Goal: Navigation & Orientation: Understand site structure

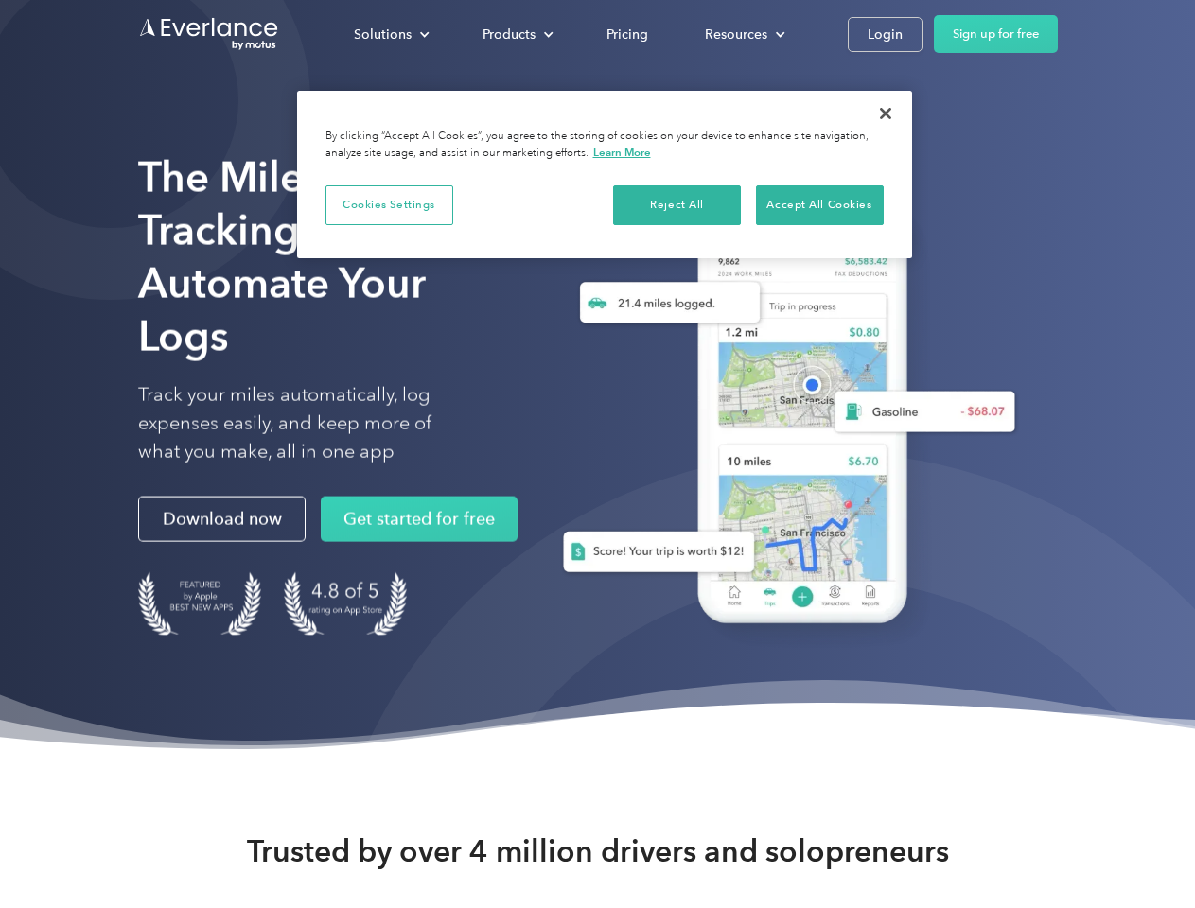
click at [391, 34] on div "Solutions" at bounding box center [383, 35] width 58 height 24
click at [516, 34] on div "Products" at bounding box center [508, 35] width 53 height 24
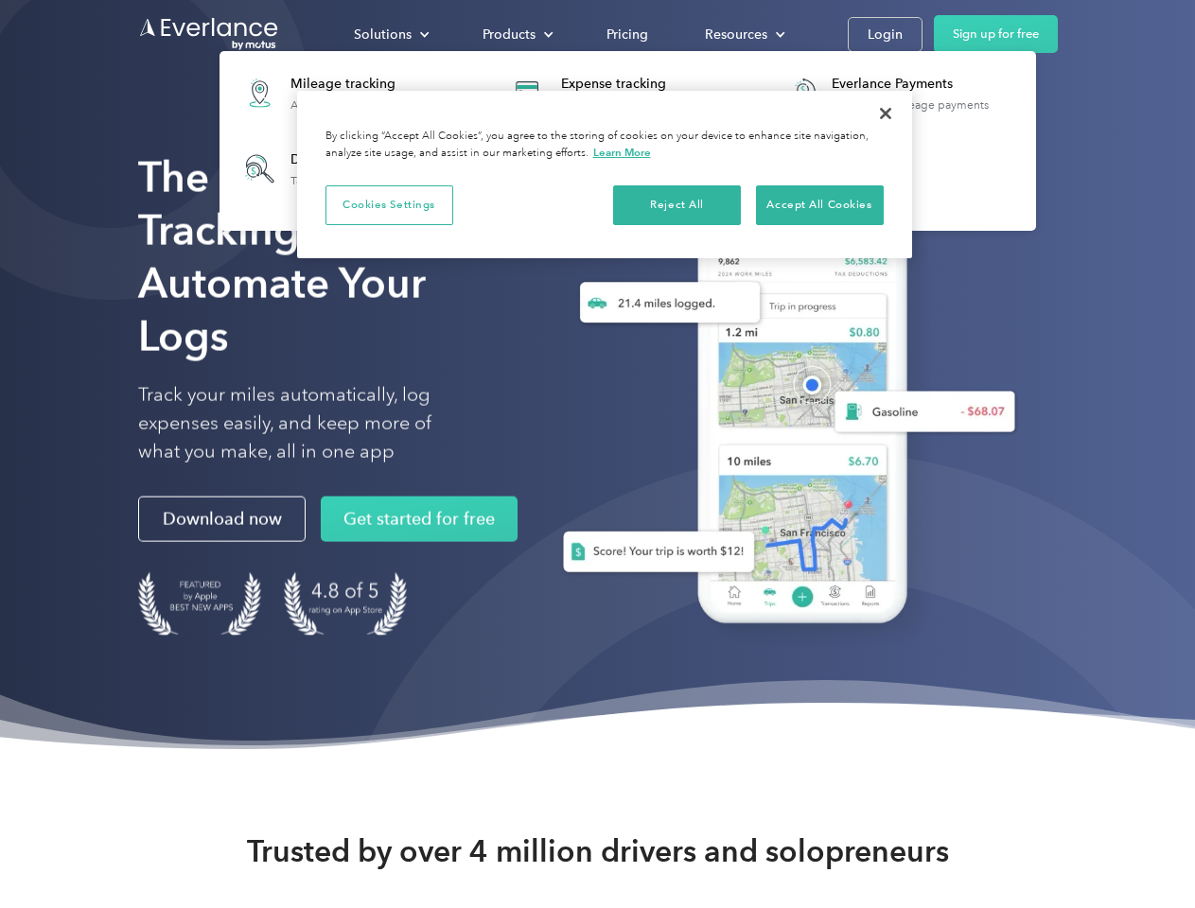
click at [743, 34] on div "Resources" at bounding box center [736, 35] width 62 height 24
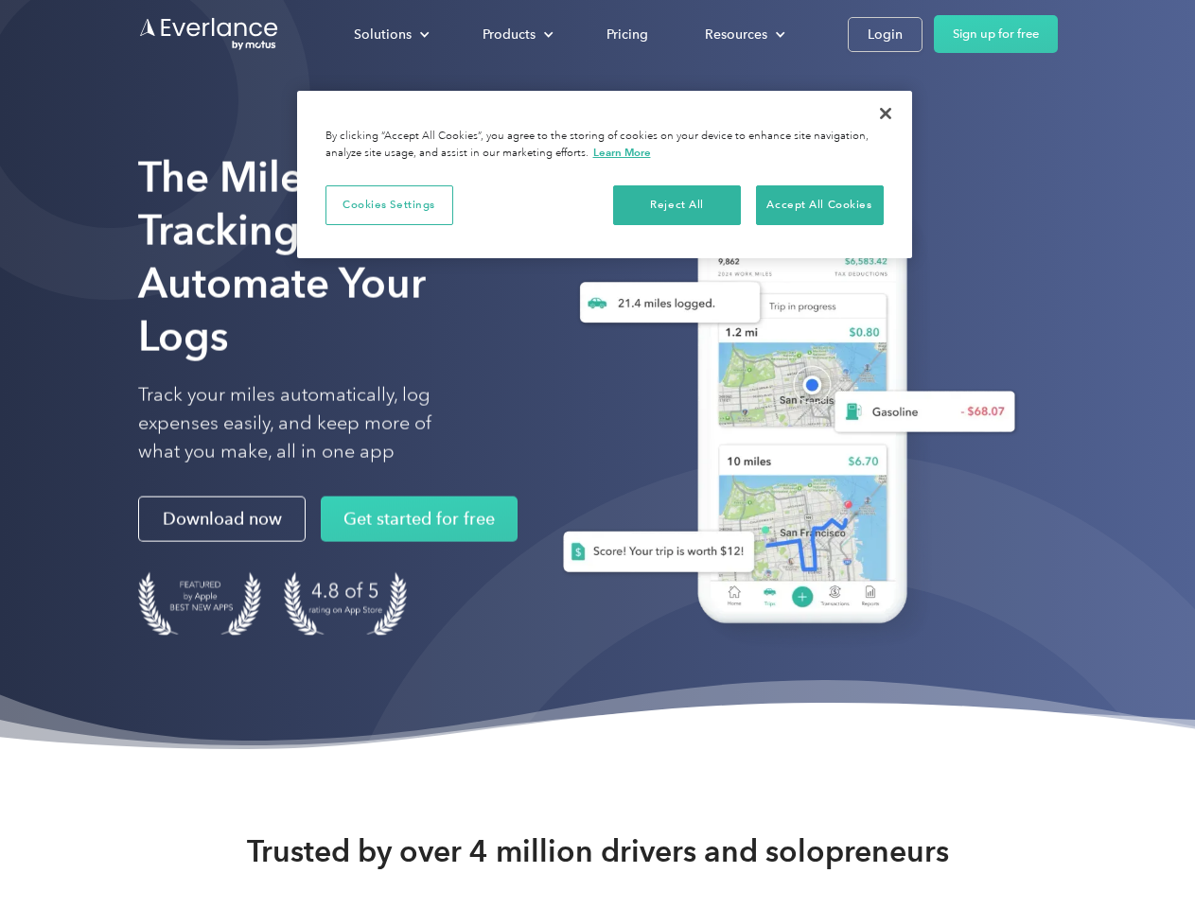
click at [389, 204] on button "Cookies Settings" at bounding box center [389, 205] width 128 height 40
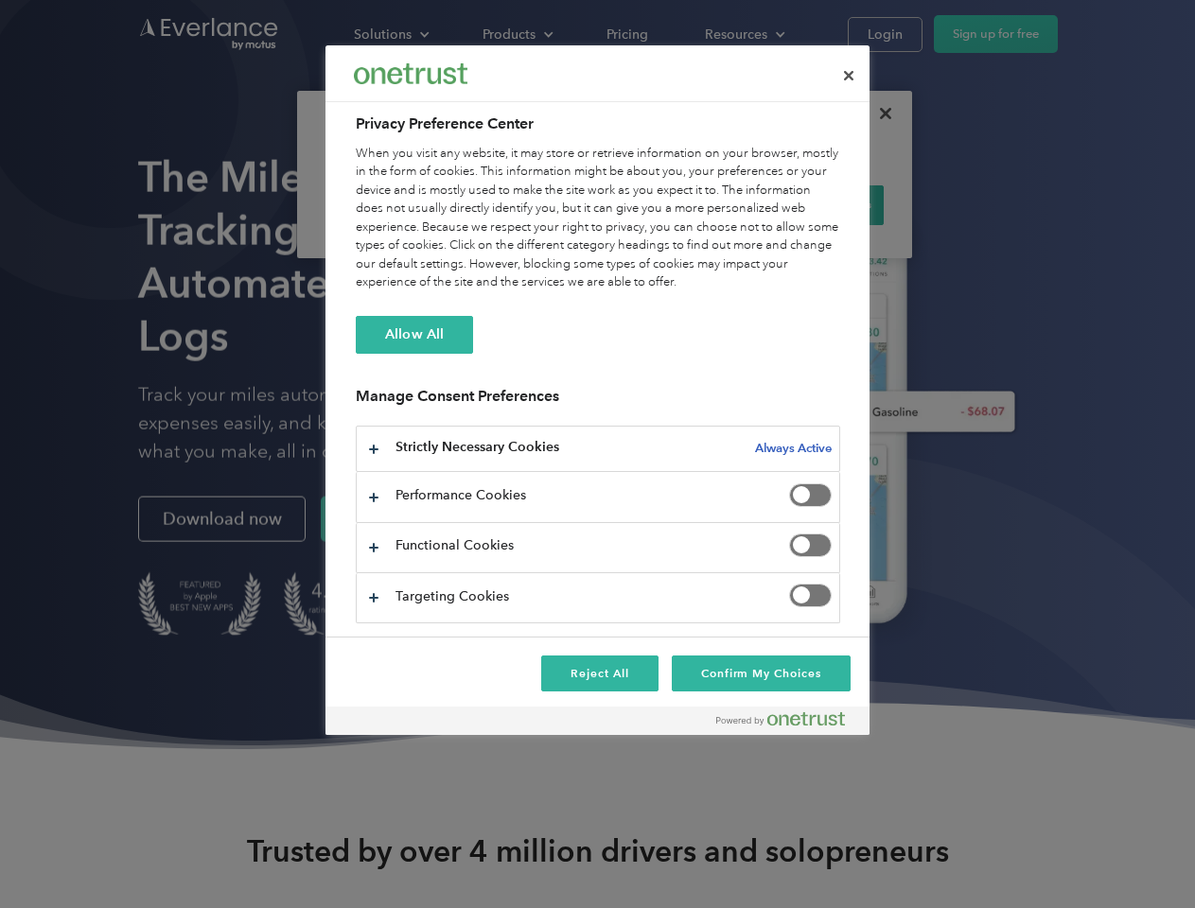
click at [677, 204] on div "When you visit any website, it may store or retrieve information on your browse…" at bounding box center [598, 219] width 484 height 148
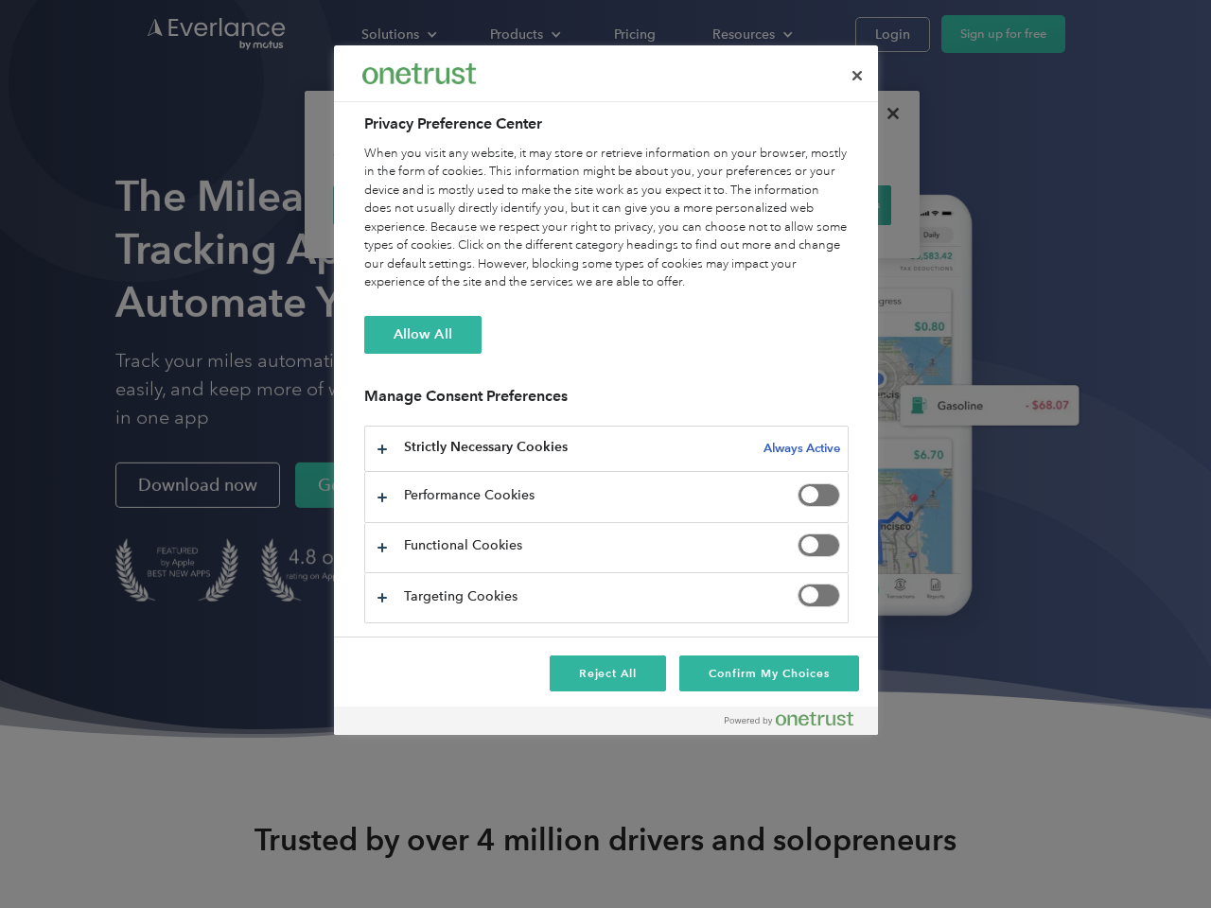
click at [819, 204] on div "When you visit any website, it may store or retrieve information on your browse…" at bounding box center [606, 219] width 484 height 148
click at [885, 114] on div at bounding box center [605, 454] width 1211 height 908
